Goal: Task Accomplishment & Management: Use online tool/utility

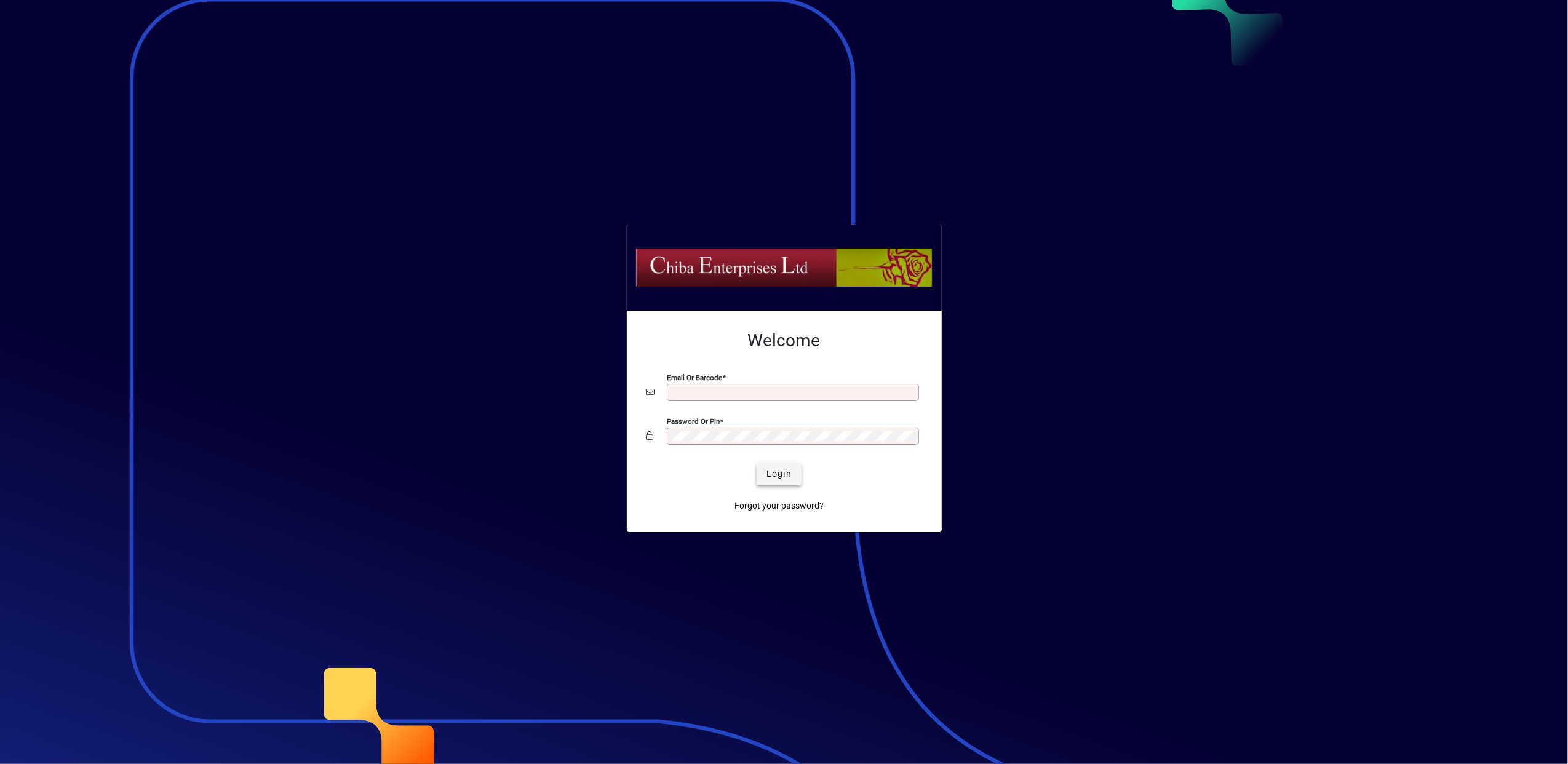
type input "**********"
click at [790, 473] on span "Login" at bounding box center [779, 473] width 25 height 13
